Goal: Browse casually: Explore the website without a specific task or goal

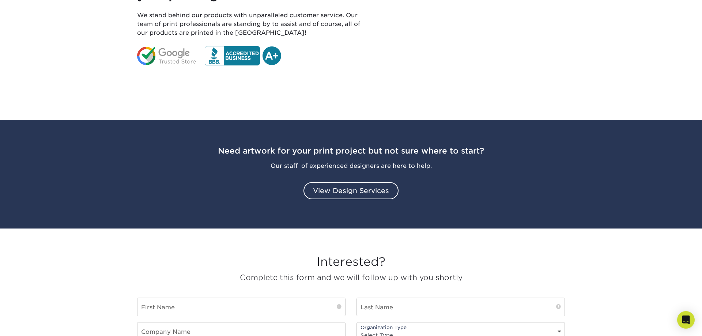
scroll to position [746, 0]
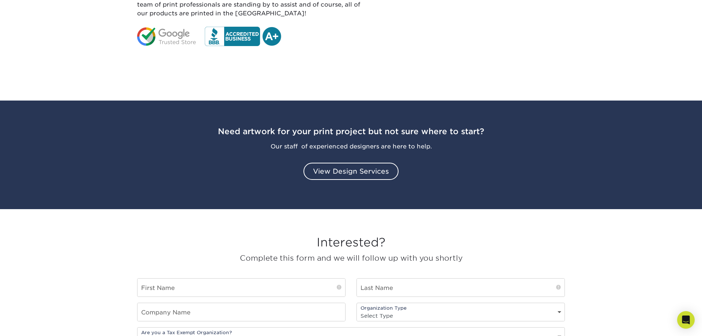
click at [301, 115] on h3 "Need artwork for your print project but not sure where to start?" at bounding box center [351, 124] width 428 height 30
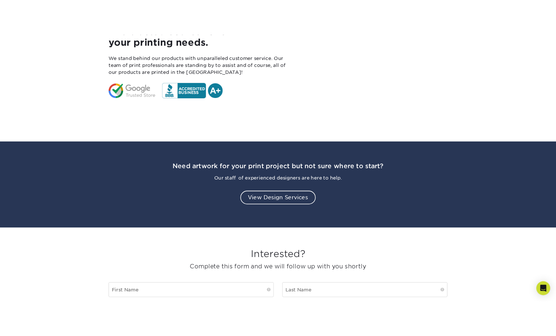
scroll to position [709, 0]
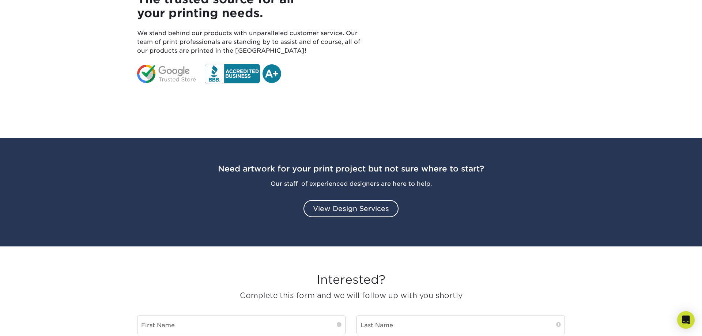
click at [246, 167] on h3 "Need artwork for your print project but not sure where to start?" at bounding box center [351, 162] width 428 height 30
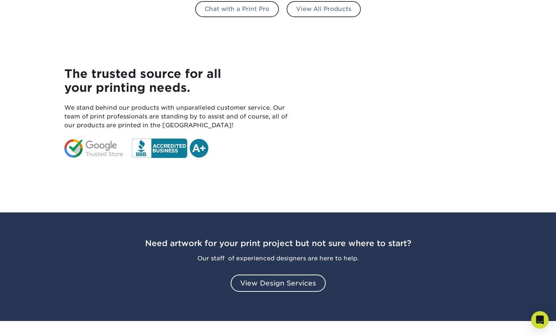
scroll to position [597, 0]
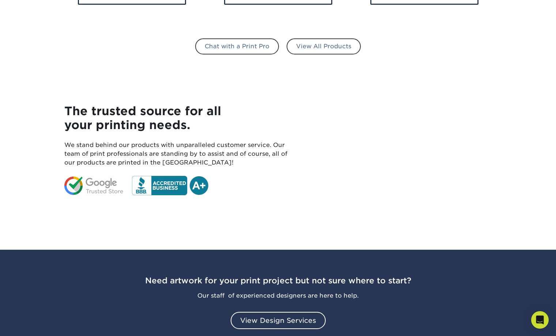
drag, startPoint x: 67, startPoint y: 112, endPoint x: 193, endPoint y: 125, distance: 127.2
click at [193, 125] on h4 "The trusted source for all your printing needs." at bounding box center [180, 118] width 233 height 28
copy h4 "The trusted source for all your printing needs."
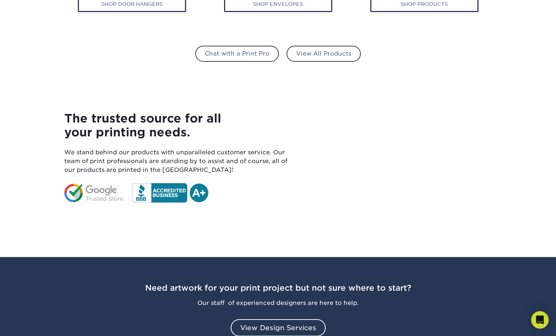
click at [270, 130] on h4 "The trusted source for all your printing needs." at bounding box center [180, 126] width 233 height 28
click at [314, 235] on div "The trusted source for all your printing needs. We stand behind our products wi…" at bounding box center [278, 167] width 439 height 146
click at [363, 231] on div "The trusted source for all your printing needs. We stand behind our products wi…" at bounding box center [278, 167] width 439 height 146
click at [433, 325] on div "Need artwork for your print project but not sure where to start? Our staff  of …" at bounding box center [278, 302] width 439 height 91
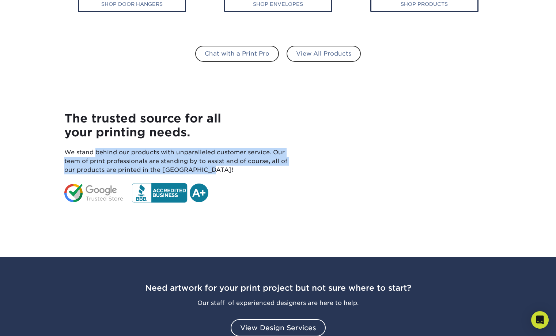
drag, startPoint x: 66, startPoint y: 152, endPoint x: 176, endPoint y: 172, distance: 112.3
click at [176, 172] on p "We stand behind our products with unparalleled customer service. Our team of pr…" at bounding box center [180, 161] width 233 height 26
copy p "We stand behind our products with unparalleled customer service. Our team of pr…"
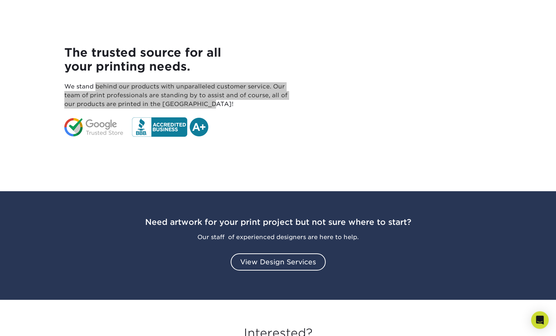
scroll to position [672, 0]
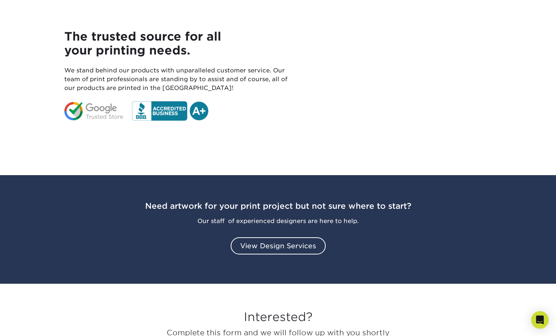
click at [348, 150] on div "The trusted source for all your printing needs. We stand behind our products wi…" at bounding box center [278, 85] width 439 height 146
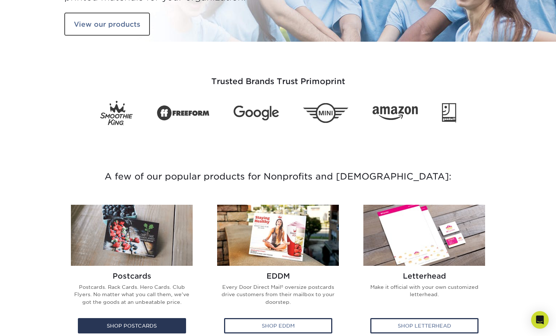
scroll to position [75, 0]
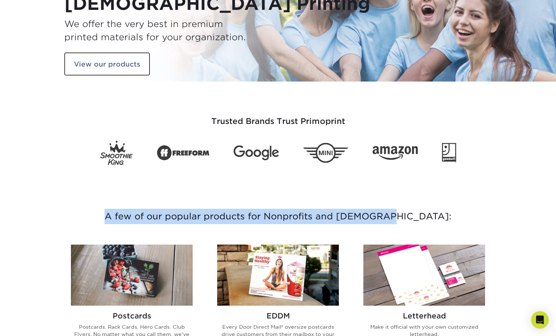
drag, startPoint x: 140, startPoint y: 217, endPoint x: 416, endPoint y: 217, distance: 275.1
click at [416, 217] on h3 "A few of our popular products for Nonprofits and [DEMOGRAPHIC_DATA]:" at bounding box center [278, 216] width 428 height 50
copy h3 "A few of our popular products for Nonprofits and [DEMOGRAPHIC_DATA]:"
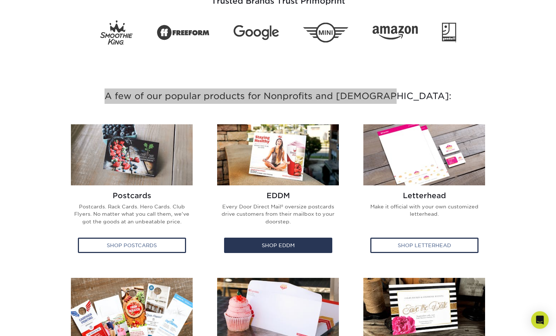
scroll to position [224, 0]
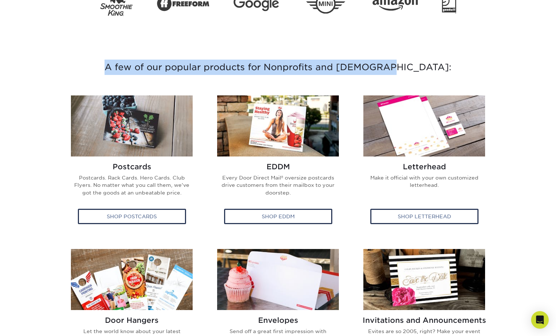
click at [444, 71] on h3 "A few of our popular products for Nonprofits and [DEMOGRAPHIC_DATA]:" at bounding box center [278, 67] width 428 height 50
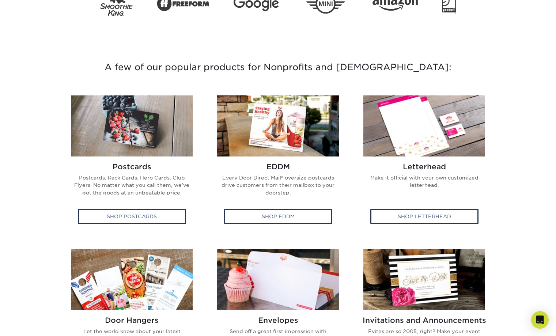
click at [485, 56] on h3 "A few of our popular products for Nonprofits and [DEMOGRAPHIC_DATA]:" at bounding box center [278, 67] width 428 height 50
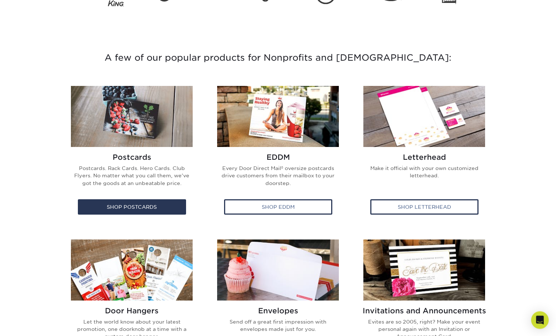
scroll to position [187, 0]
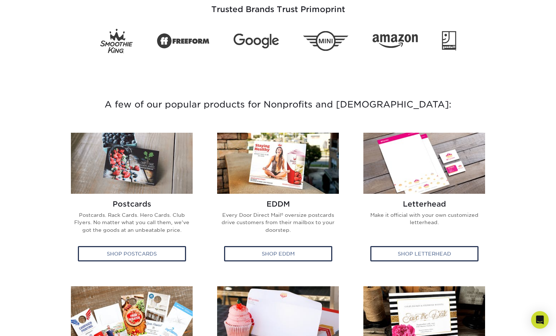
click at [512, 67] on section "A few of our popular products for Nonprofits and [DEMOGRAPHIC_DATA]: Postcards …" at bounding box center [278, 279] width 556 height 435
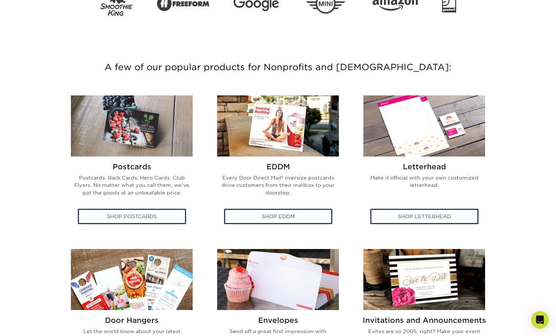
scroll to position [0, 0]
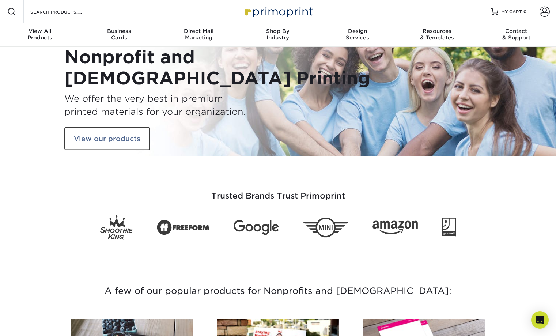
click at [260, 11] on img at bounding box center [278, 12] width 73 height 16
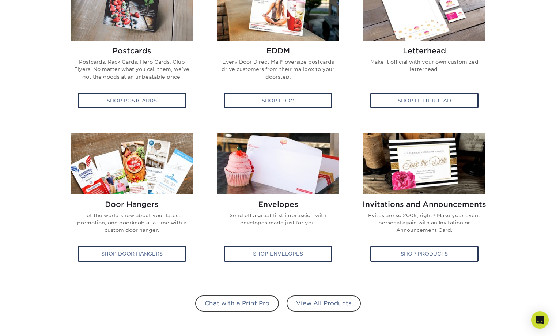
scroll to position [336, 0]
